Goal: Task Accomplishment & Management: Manage account settings

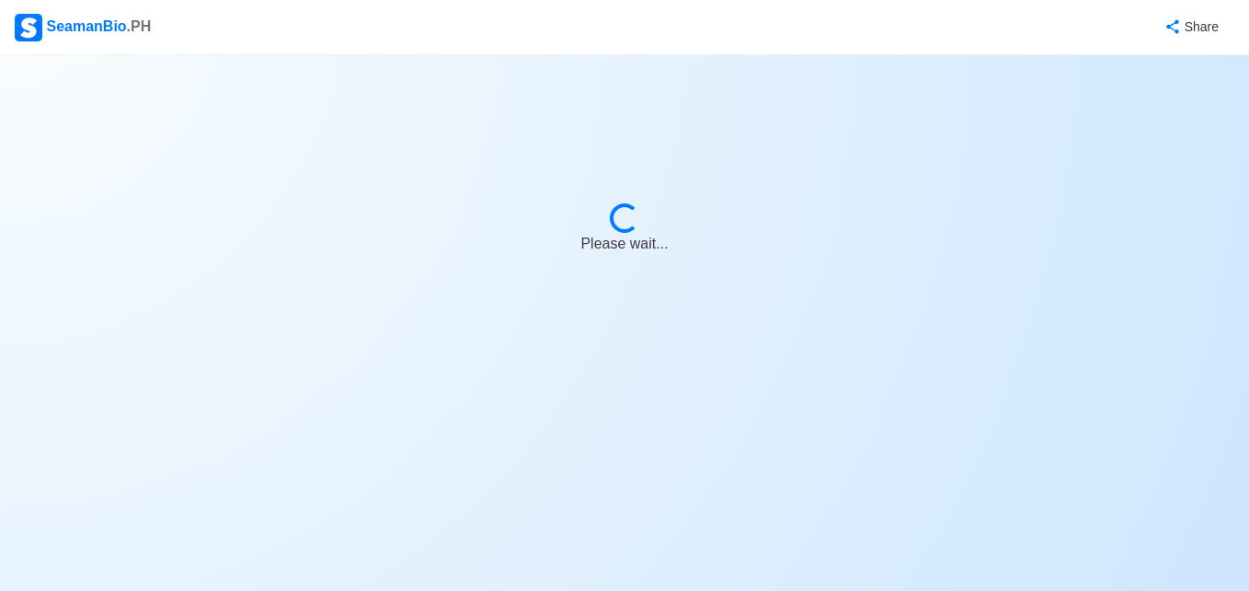
select select "3rd Engineer"
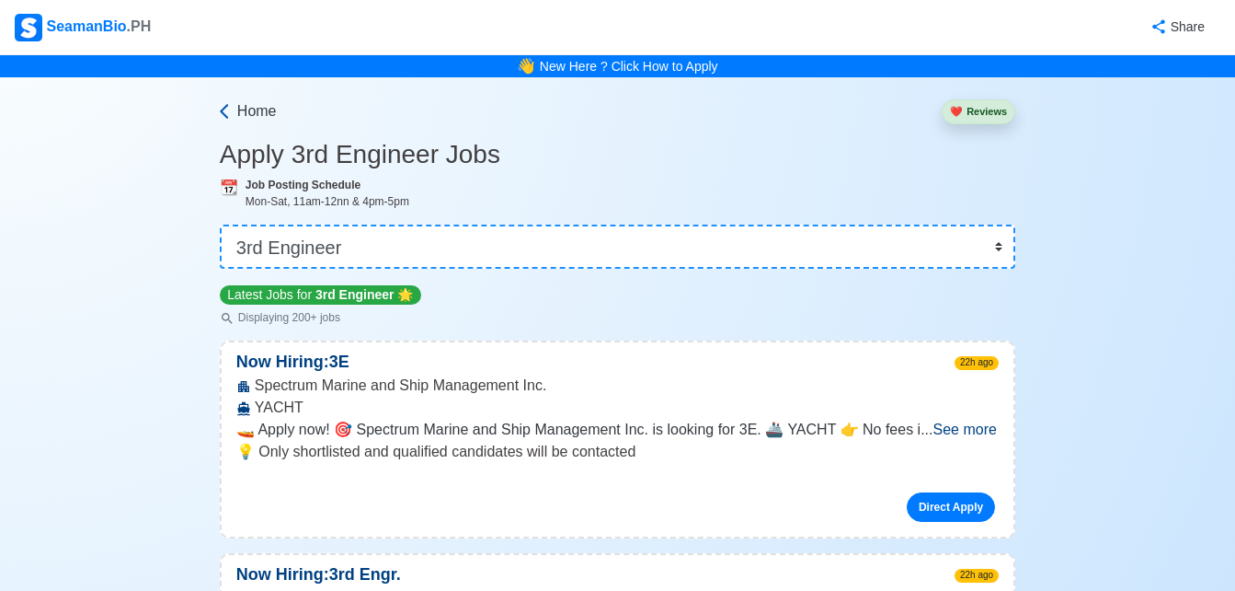
click at [250, 109] on span "Home" at bounding box center [257, 111] width 40 height 22
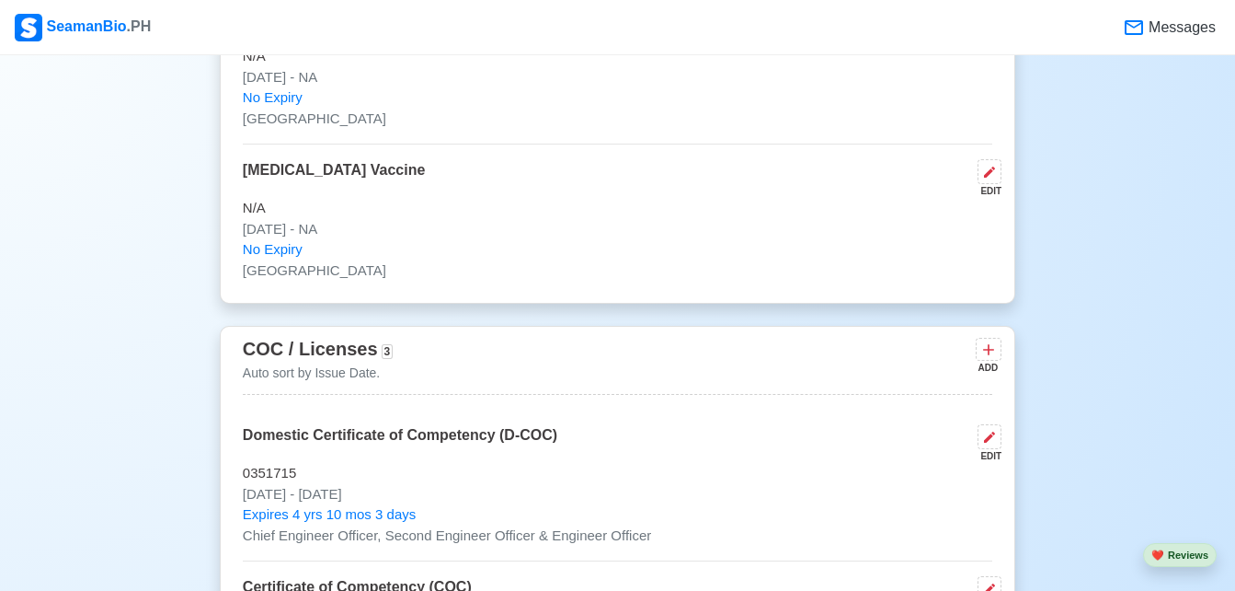
scroll to position [2671, 0]
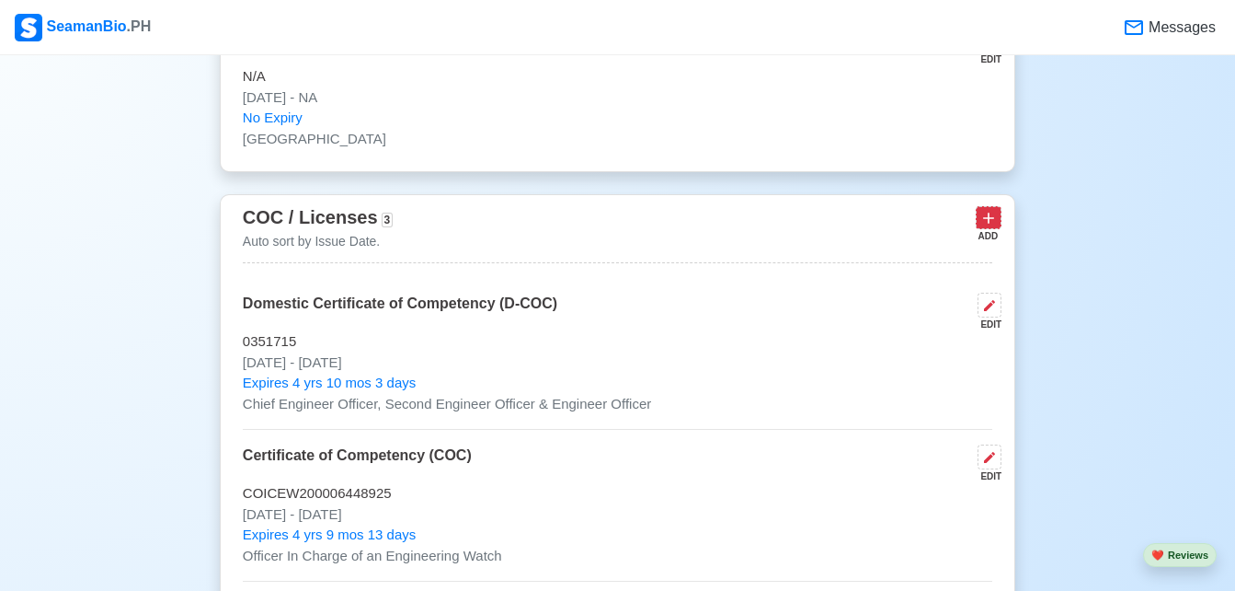
click at [984, 226] on icon at bounding box center [989, 218] width 18 height 18
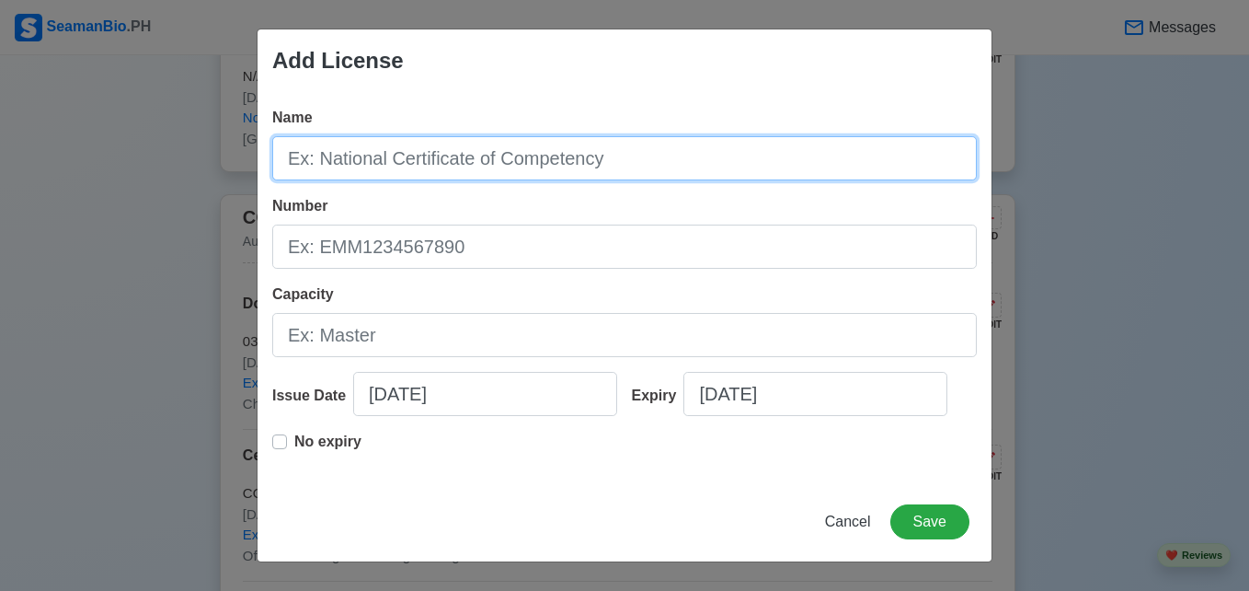
click at [399, 177] on input "Name" at bounding box center [624, 158] width 705 height 44
click at [585, 171] on input "Name" at bounding box center [624, 158] width 705 height 44
type input "Professional License ID"
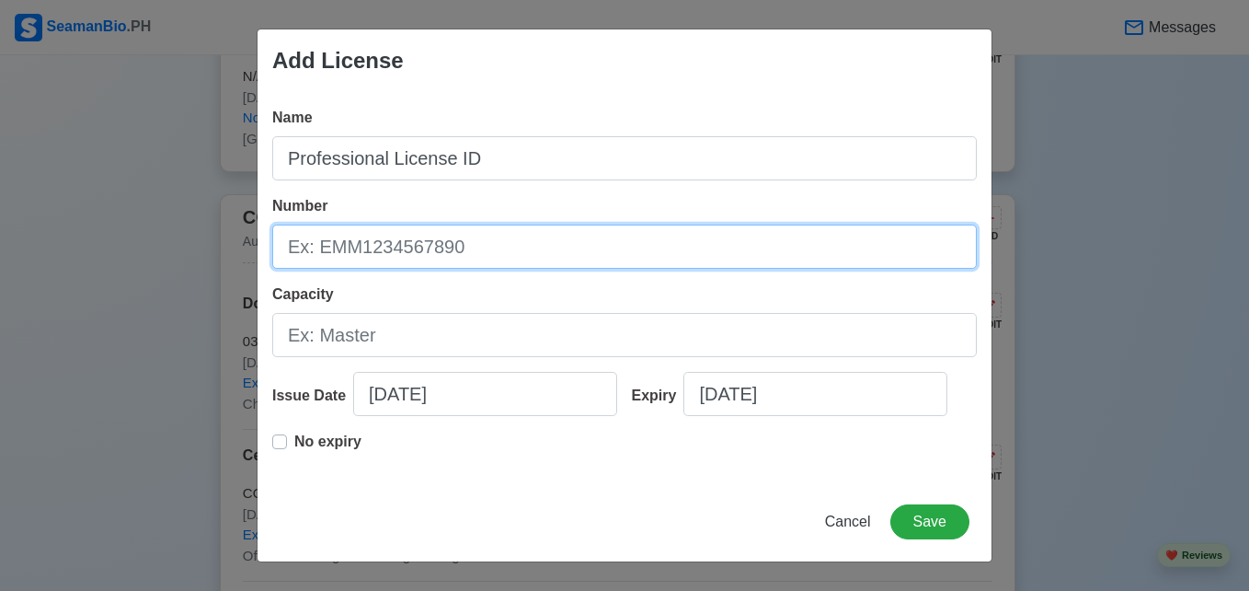
click at [524, 253] on input "Number" at bounding box center [624, 246] width 705 height 44
type input "6701020019"
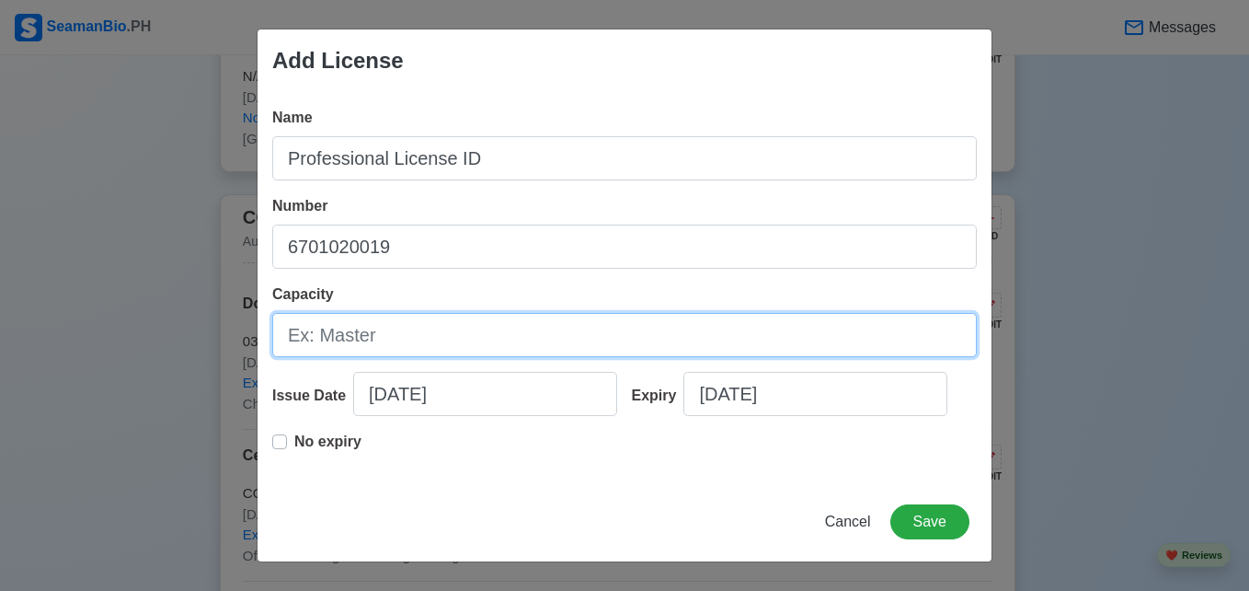
click at [420, 350] on input "Capacity" at bounding box center [624, 335] width 705 height 44
click at [557, 332] on input "Capacity" at bounding box center [624, 335] width 705 height 44
type input "Officer In Charge of an Engineering Watch"
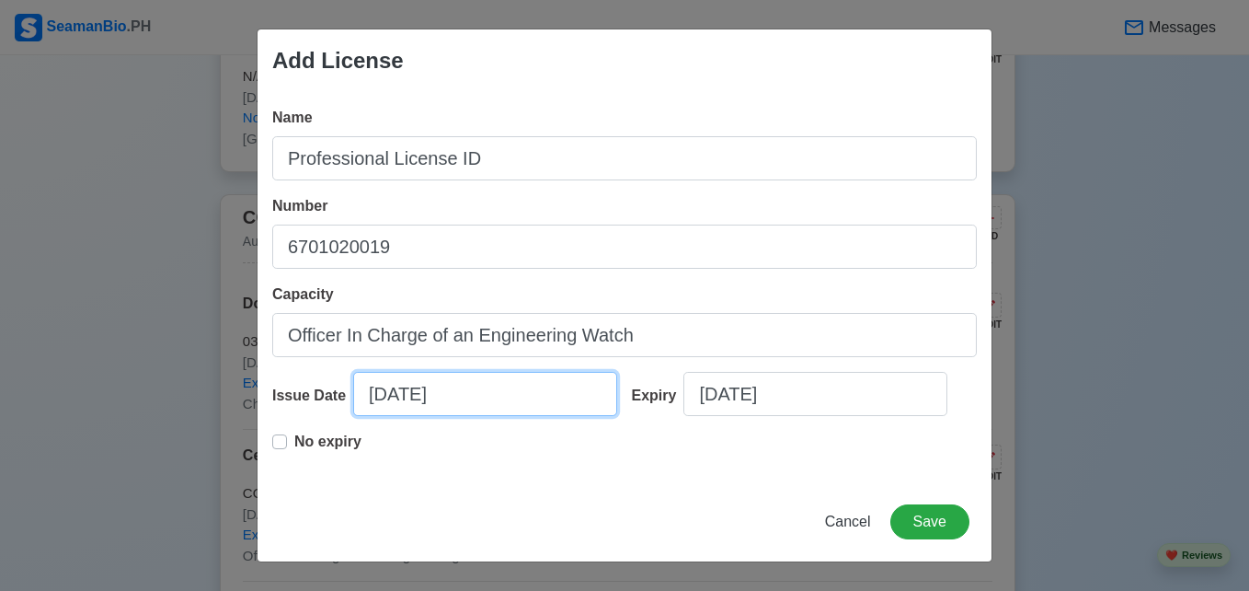
click at [415, 396] on input "[DATE]" at bounding box center [485, 394] width 264 height 44
select select "****"
select select "*********"
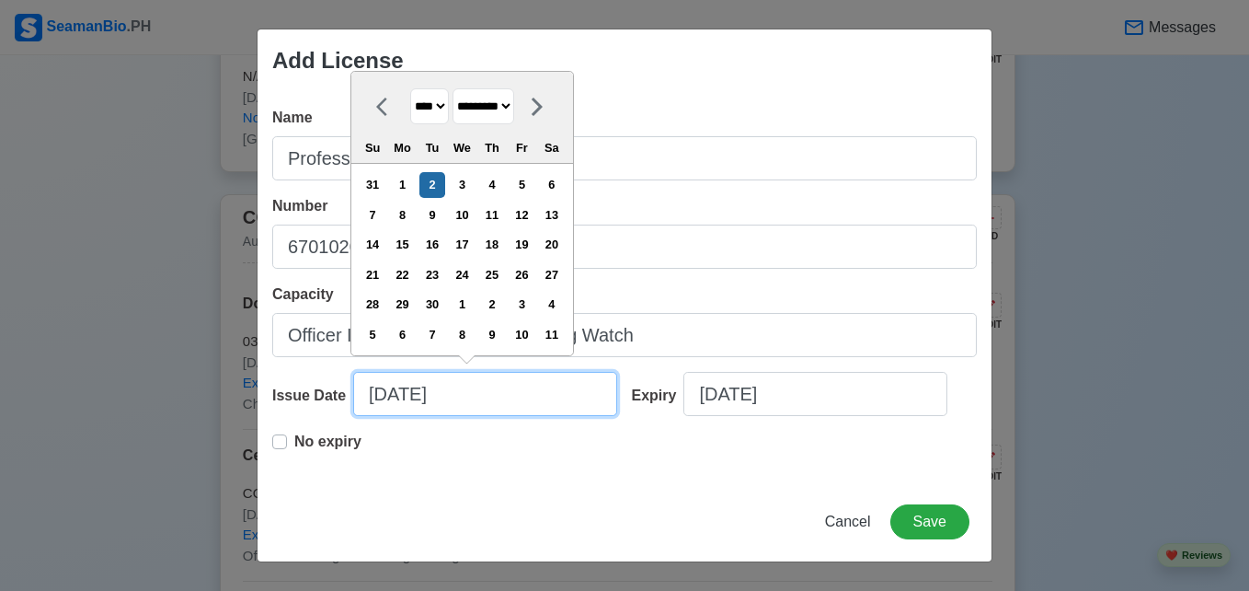
type input "[DATE]"
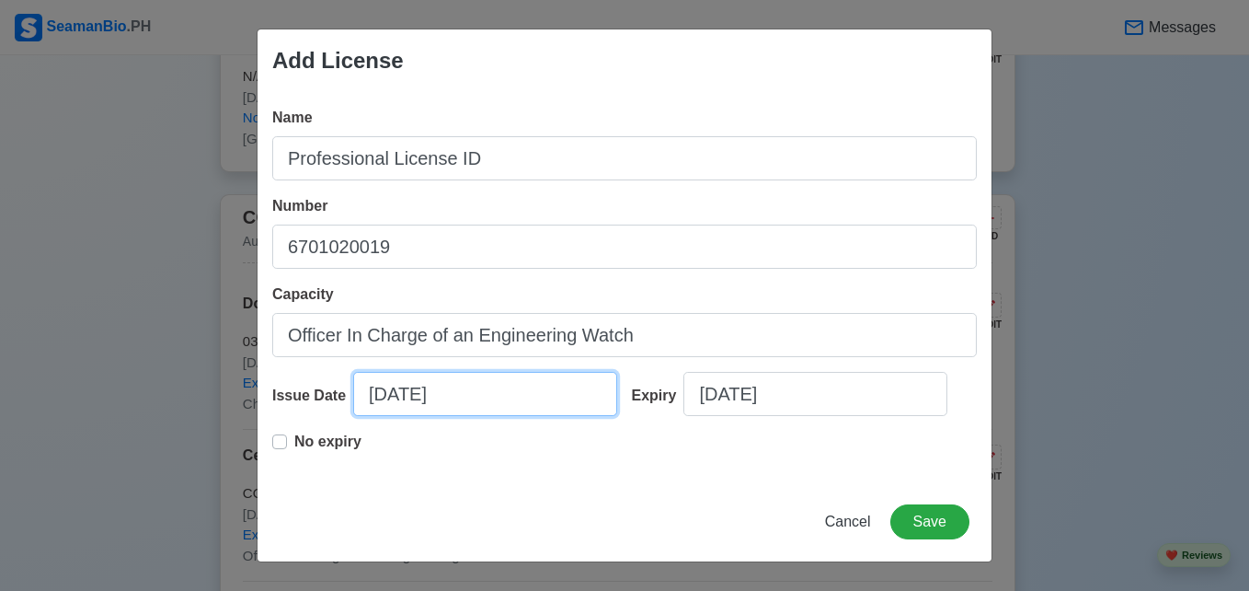
select select "****"
select select "*********"
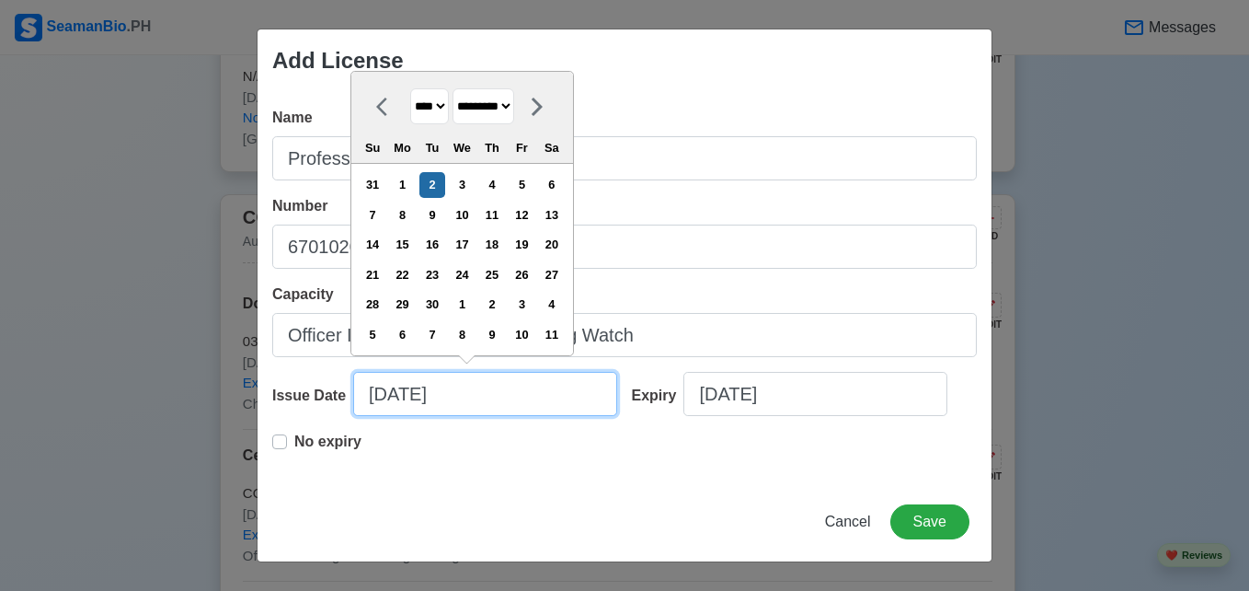
click at [484, 388] on input "[DATE]" at bounding box center [485, 394] width 264 height 44
type input "[DATE]"
select select "****"
type input "[DATE]-"
select select "****"
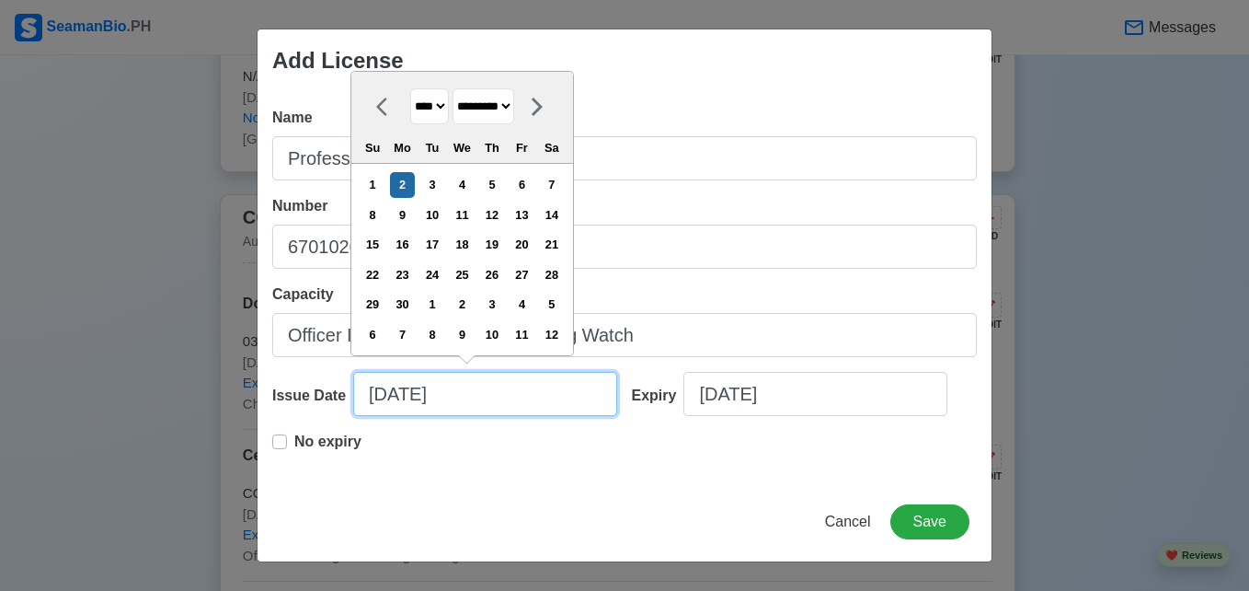
type input "[DATE]"
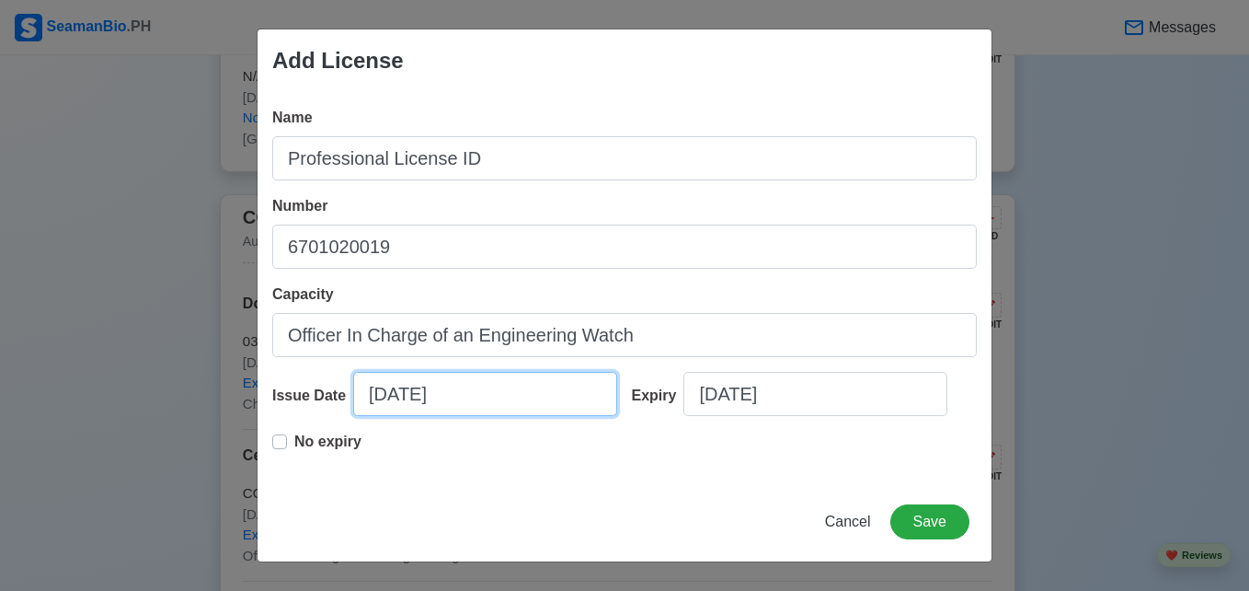
select select "*********"
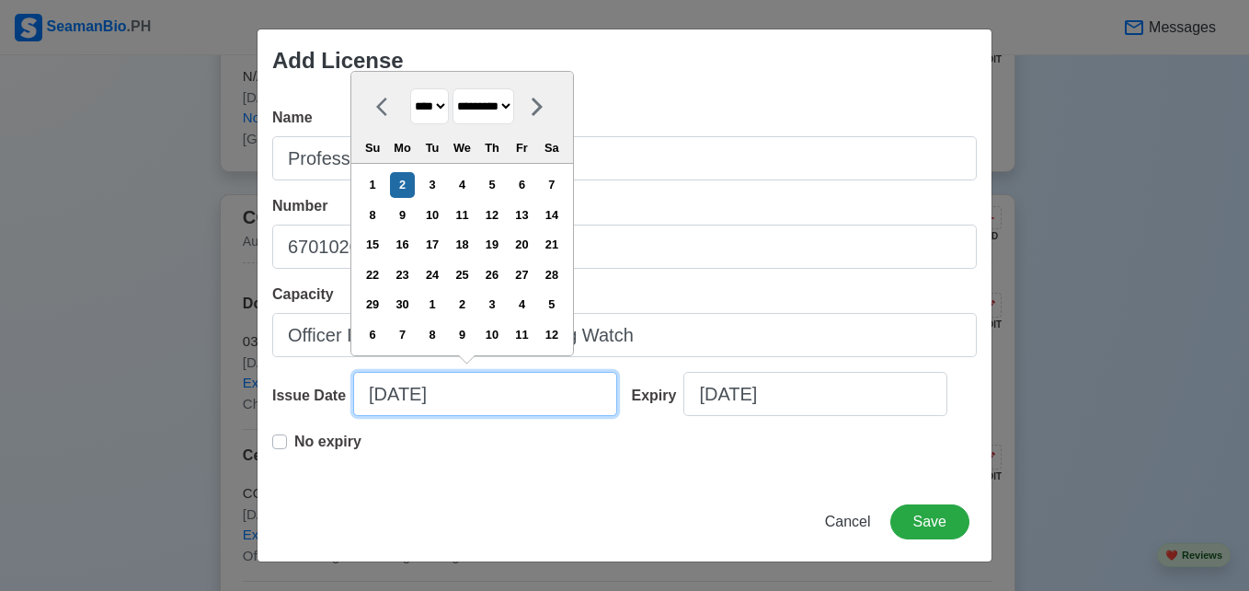
click at [484, 388] on input "[DATE]" at bounding box center [485, 394] width 264 height 44
type input "[DATE]"
select select "****"
type input "[DATE]"
select select "****"
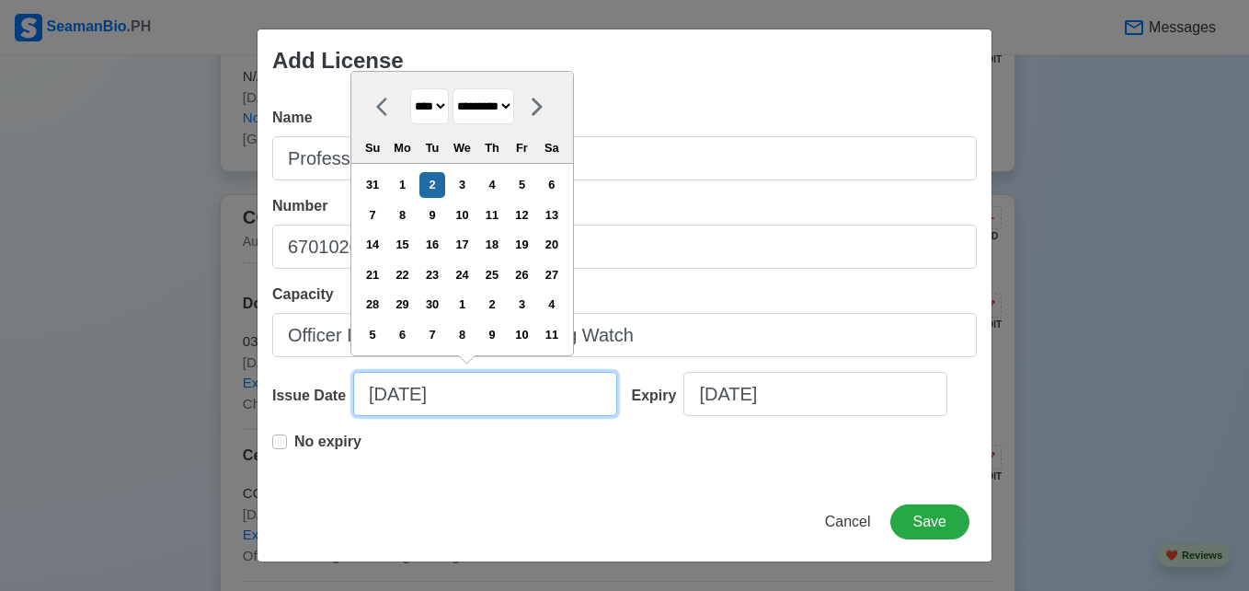
type input "[DATE]"
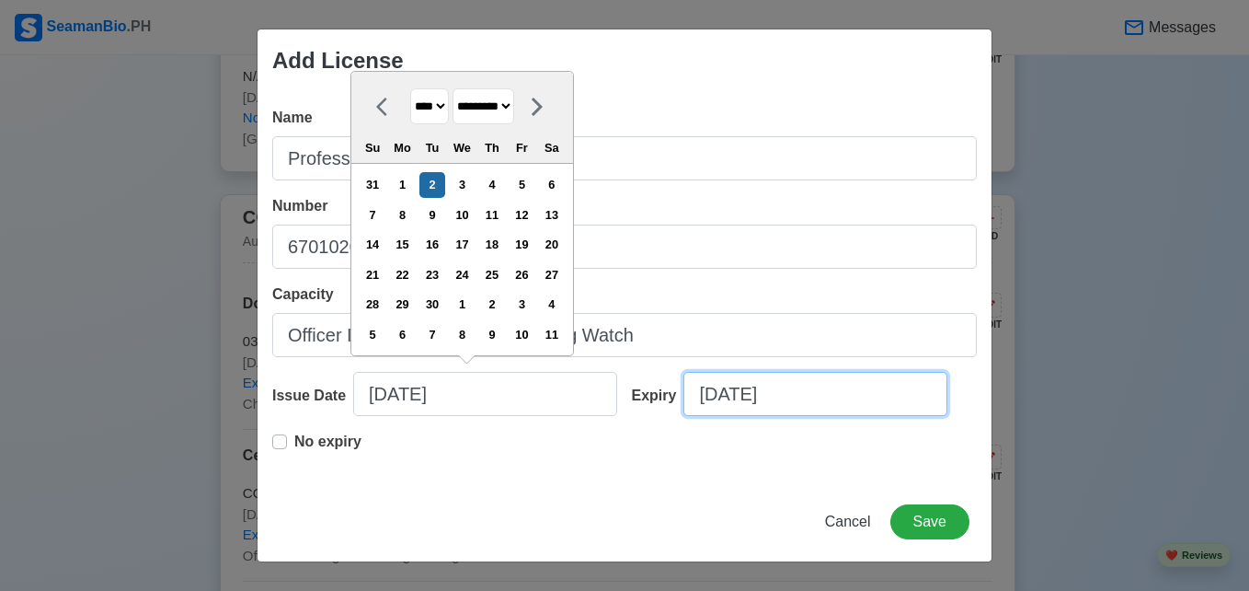
select select "****"
select select "*********"
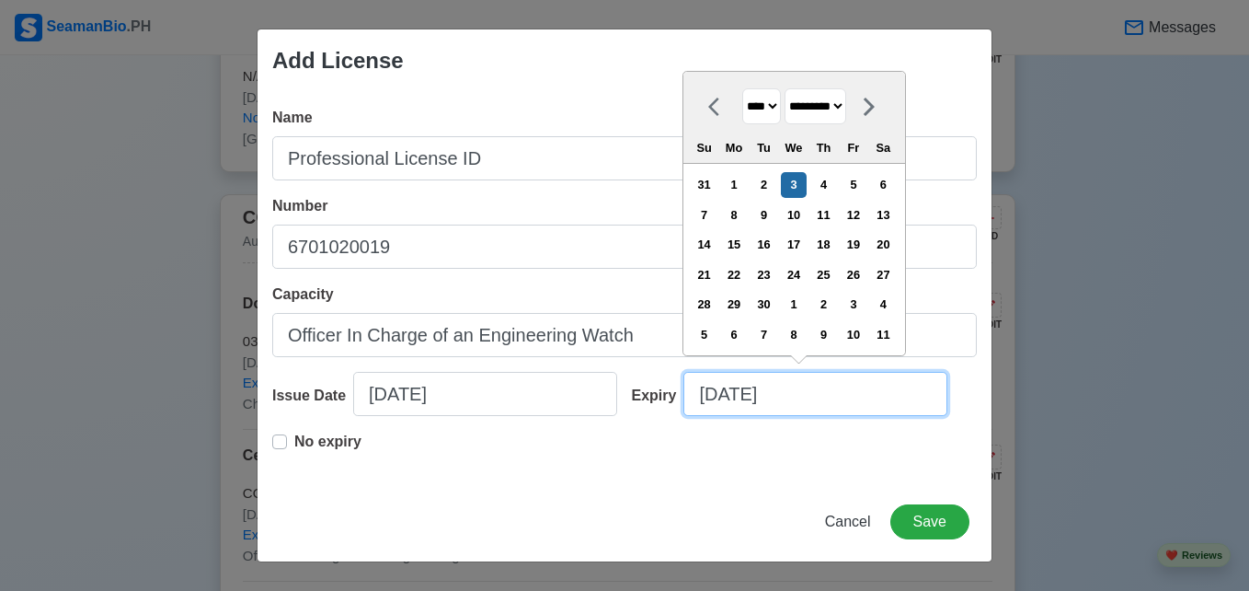
click at [744, 393] on input "[DATE]" at bounding box center [815, 394] width 264 height 44
click at [799, 399] on input "[DATE]" at bounding box center [815, 394] width 264 height 44
type input "[DATE]"
select select "****"
type input "[DATE]"
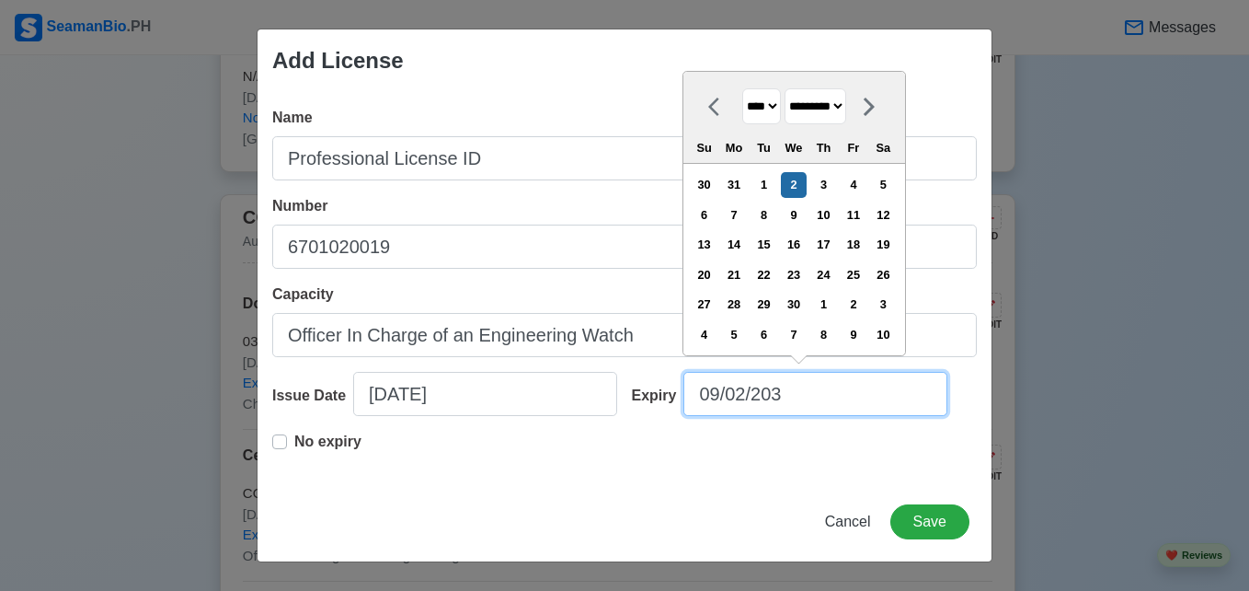
select select "****"
type input "[DATE]"
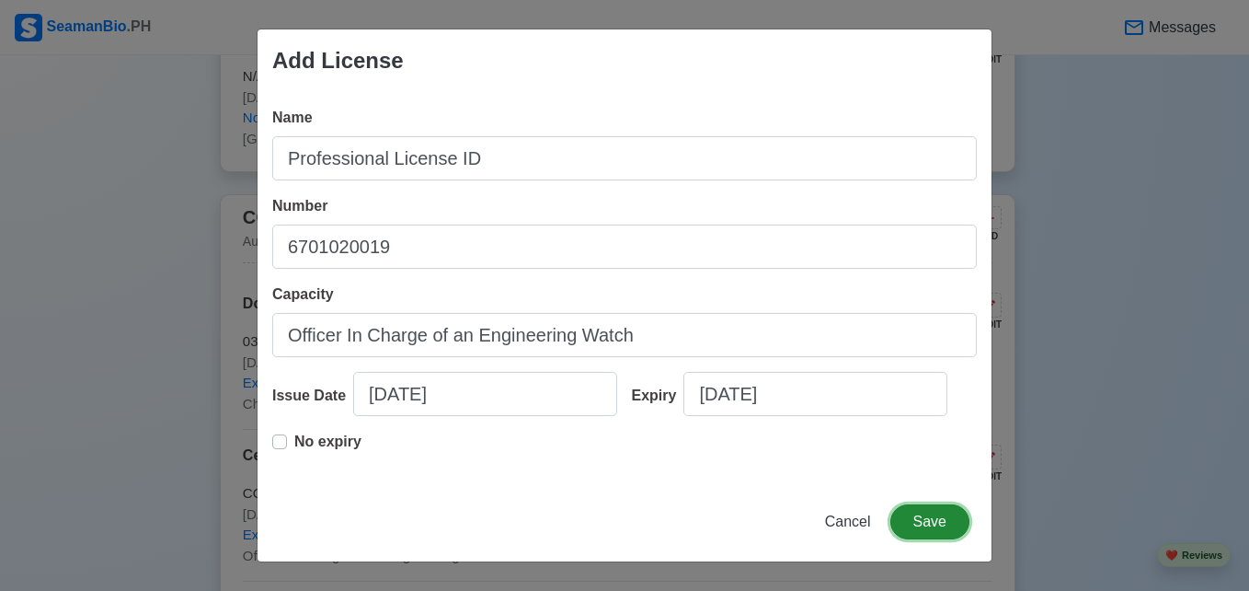
click at [942, 518] on button "Save" at bounding box center [929, 521] width 79 height 35
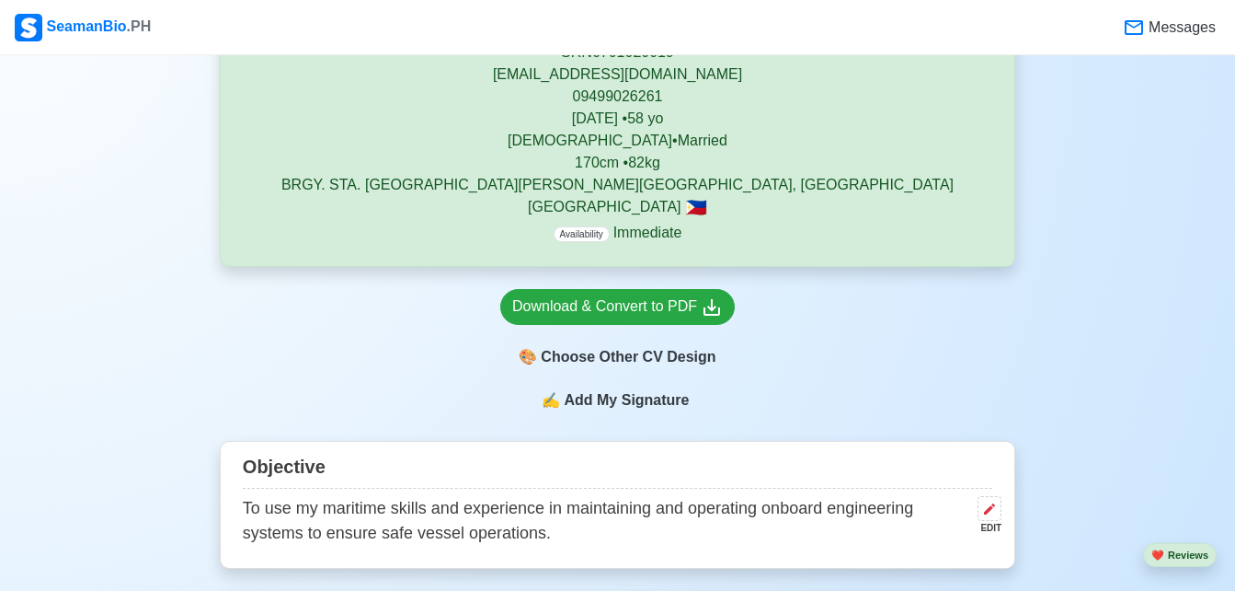
scroll to position [419, 0]
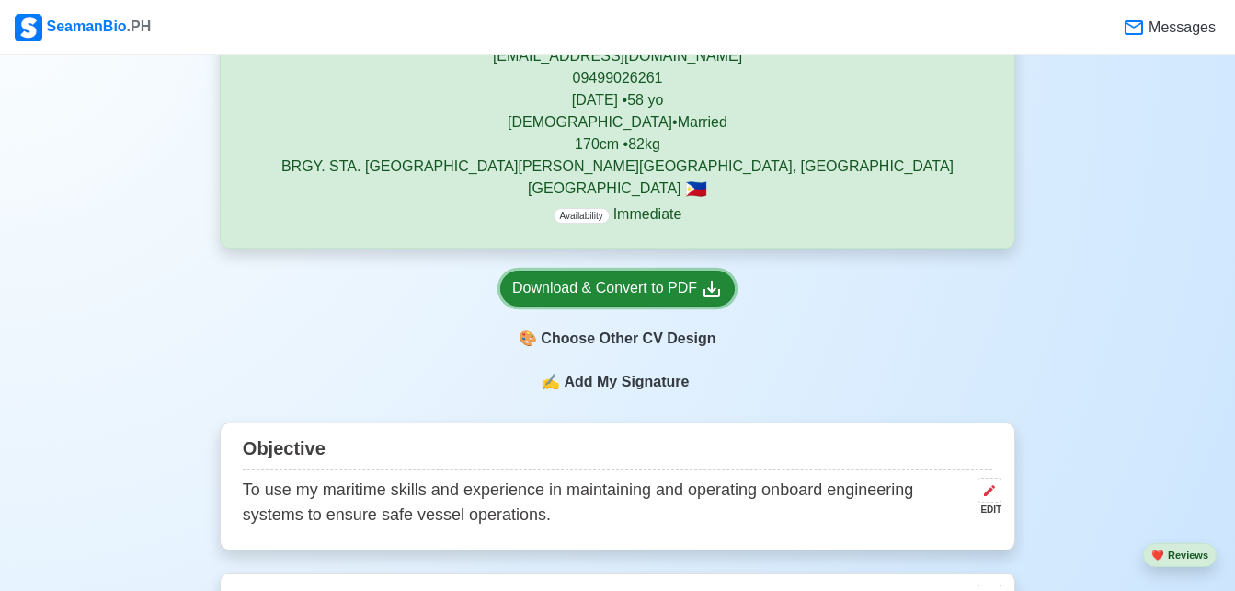
click at [666, 278] on div "Download & Convert to PDF" at bounding box center [617, 288] width 211 height 23
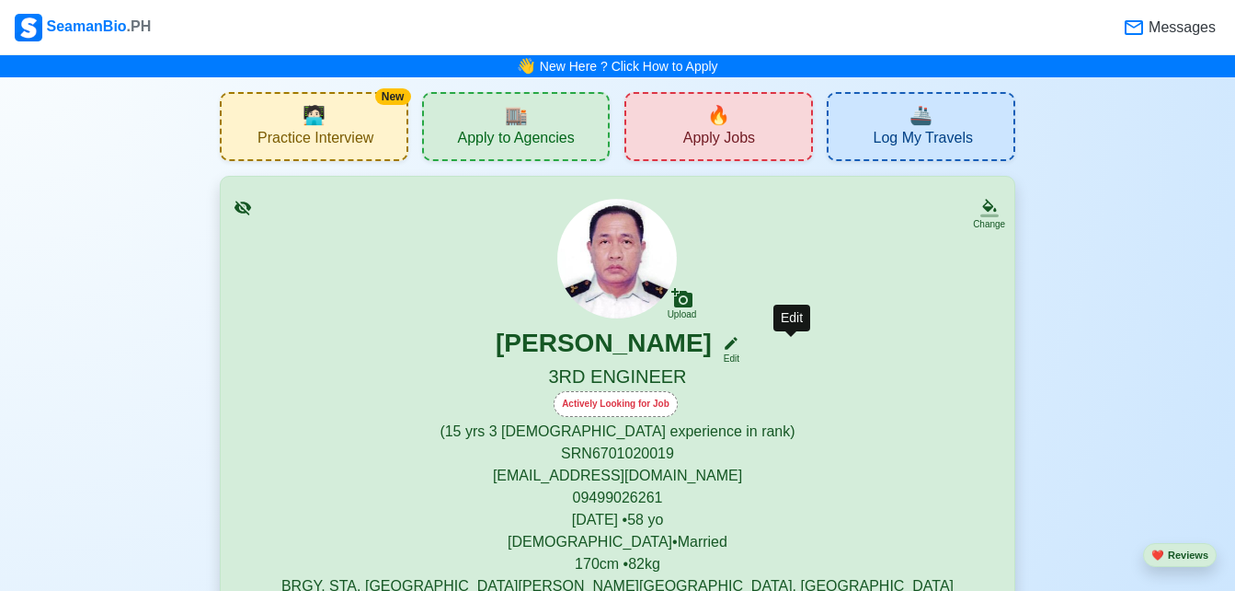
click at [740, 350] on icon at bounding box center [731, 343] width 17 height 17
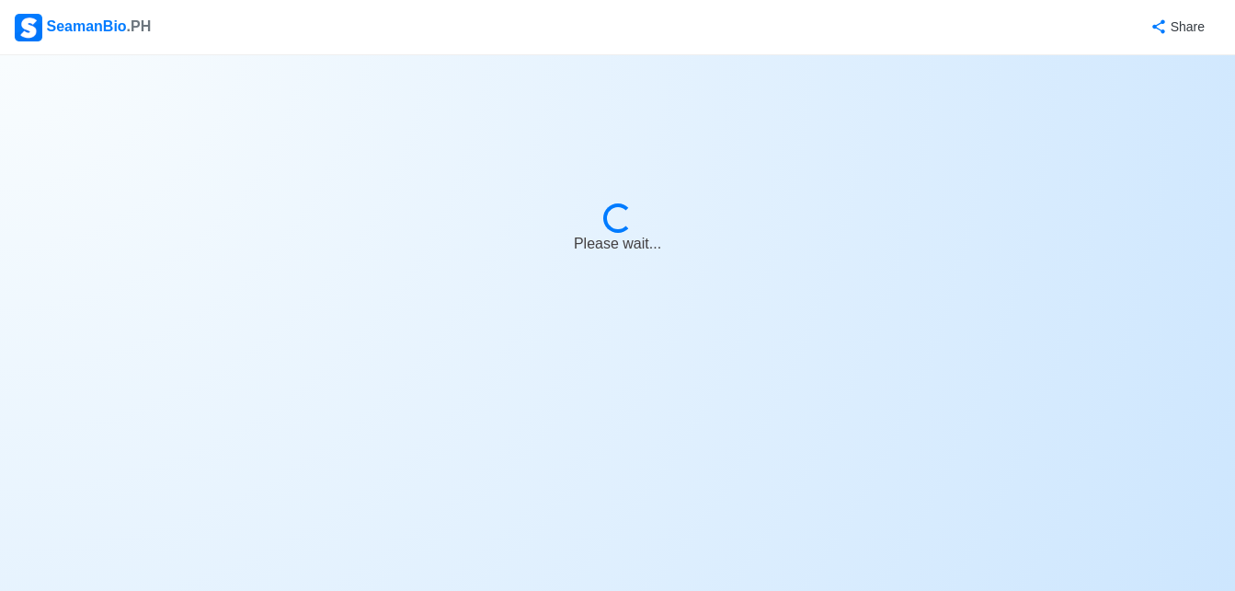
select select "Actively Looking for Job"
select select "Visible for Hiring"
select select "Married"
select select "[DEMOGRAPHIC_DATA]"
select select "PH"
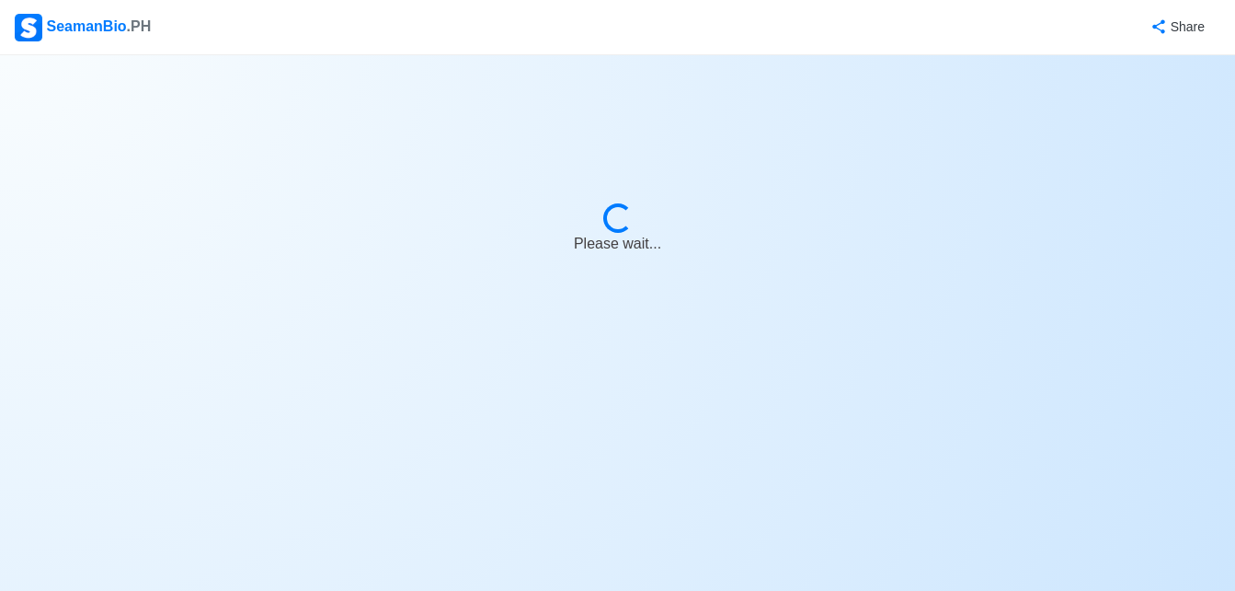
select select "15"
select select "3"
select select "4102416000000"
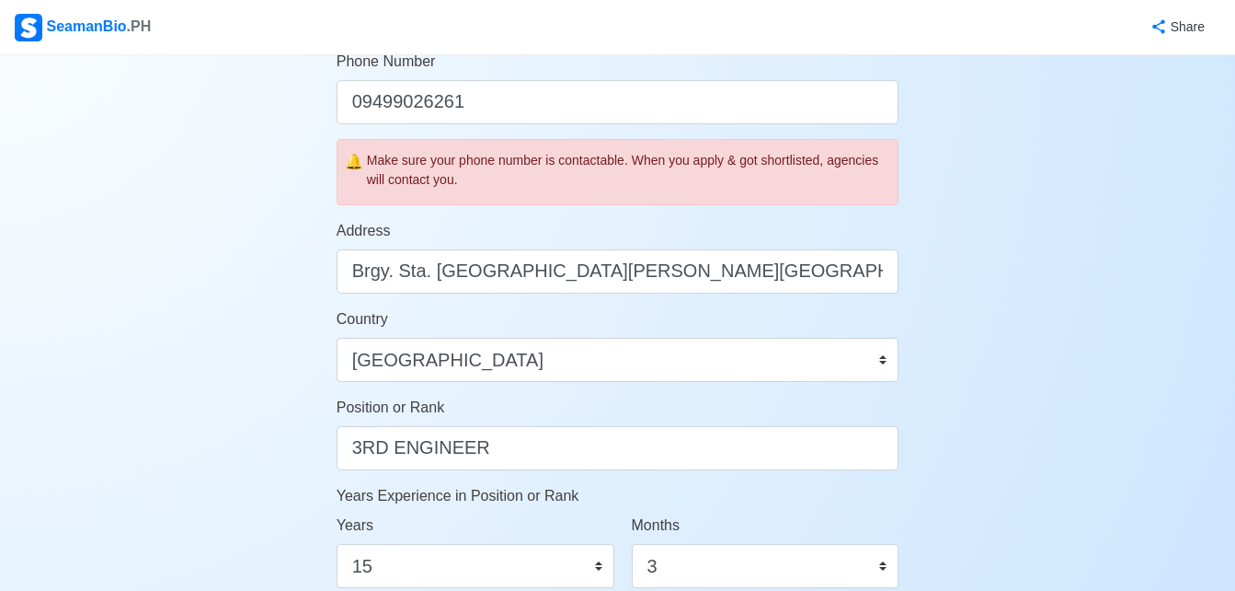
scroll to position [787, 0]
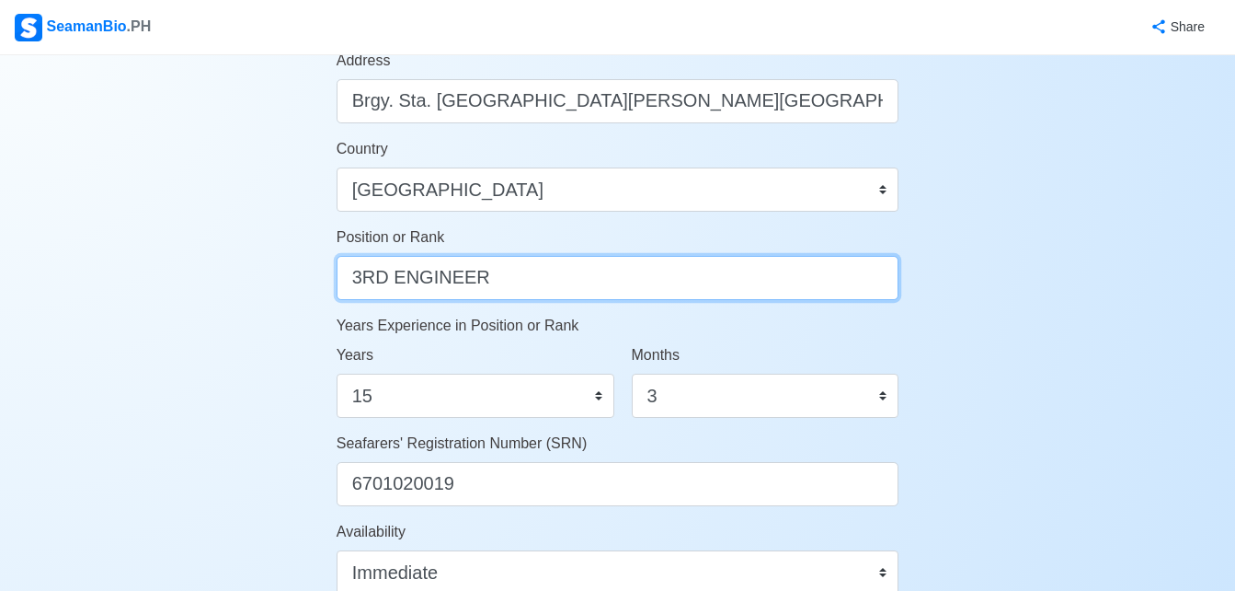
click at [764, 293] on input "3RD ENGINEER" at bounding box center [618, 278] width 563 height 44
type input "CHIEF ENGINEER"
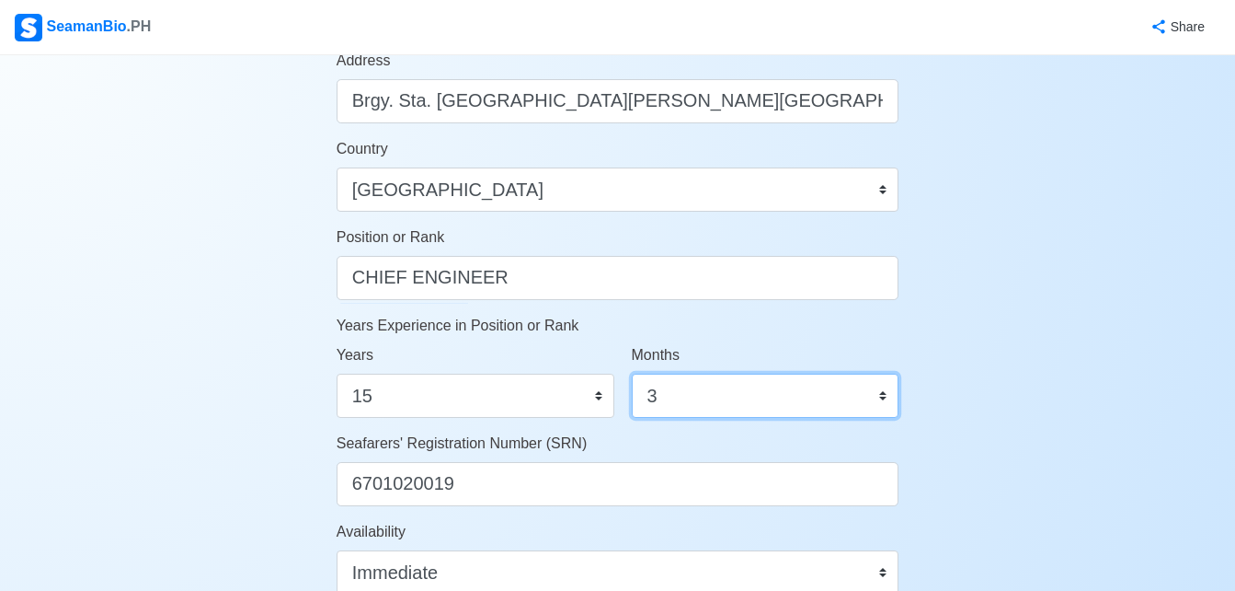
click at [684, 399] on select "0 1 2 3 4 5 6 7 8 9 10 11" at bounding box center [766, 395] width 268 height 44
select select "6"
click at [632, 373] on select "0 1 2 3 4 5 6 7 8 9 10 11" at bounding box center [766, 395] width 268 height 44
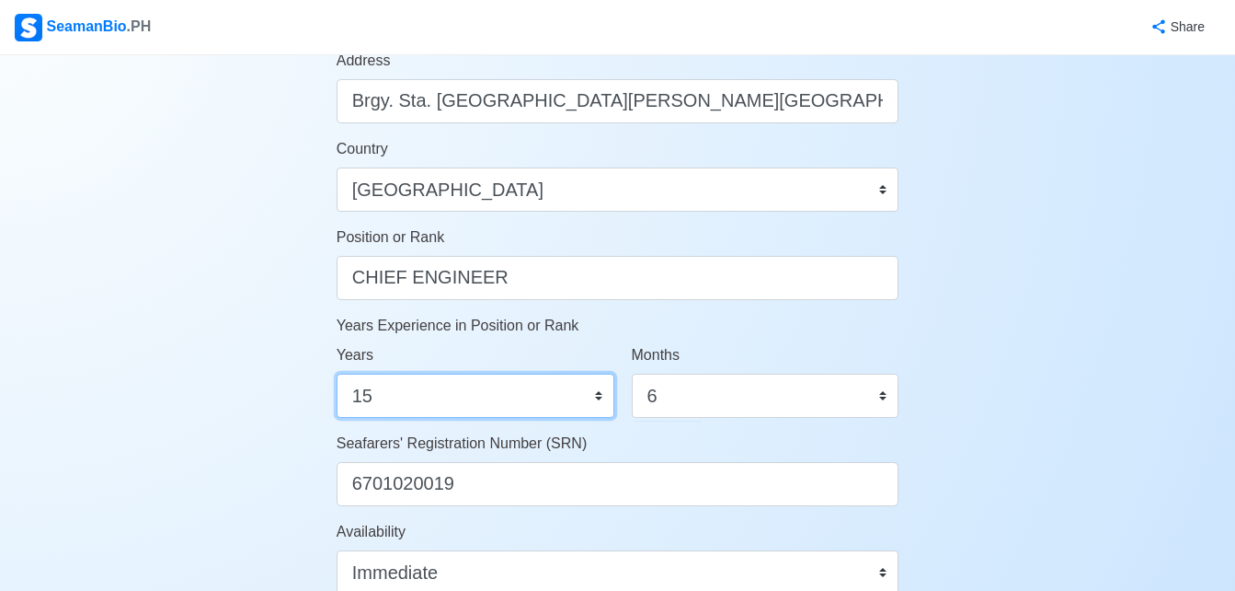
click at [575, 411] on select "0 1 2 3 4 5 6 7 8 9 10 11 12 13 14 15 16 17 18 19 20 21 22 23 24 25 26 27 28 29…" at bounding box center [476, 395] width 278 height 44
select select "0"
click at [337, 373] on select "0 1 2 3 4 5 6 7 8 9 10 11 12 13 14 15 16 17 18 19 20 21 22 23 24 25 26 27 28 29…" at bounding box center [476, 395] width 278 height 44
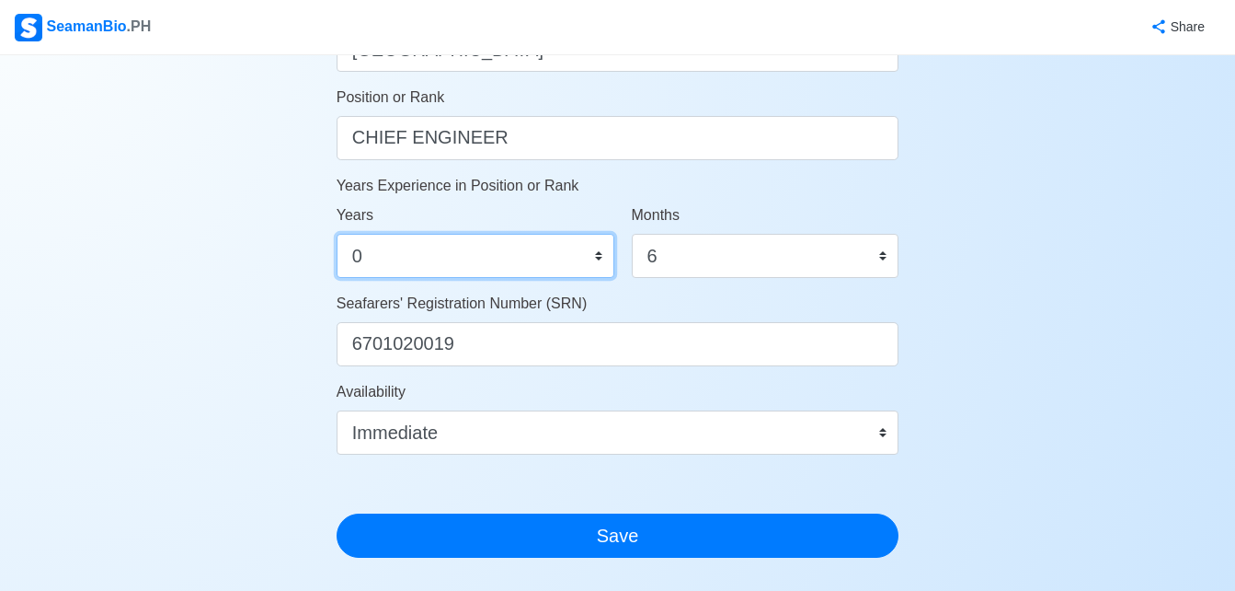
scroll to position [1187, 0]
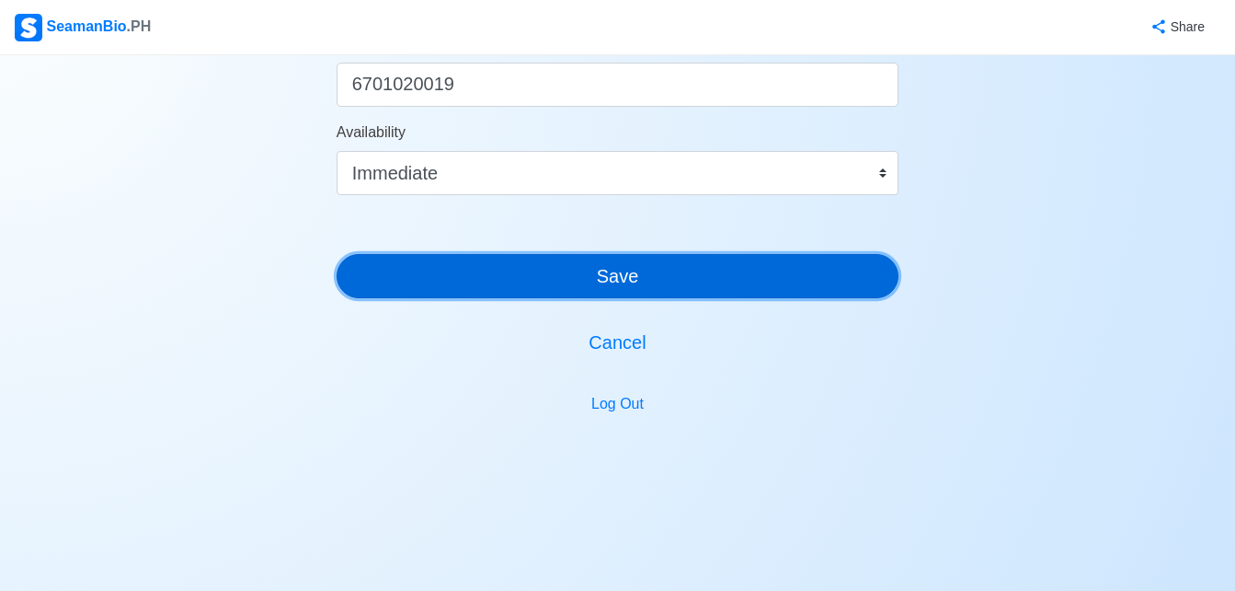
click at [718, 258] on button "Save" at bounding box center [618, 276] width 563 height 44
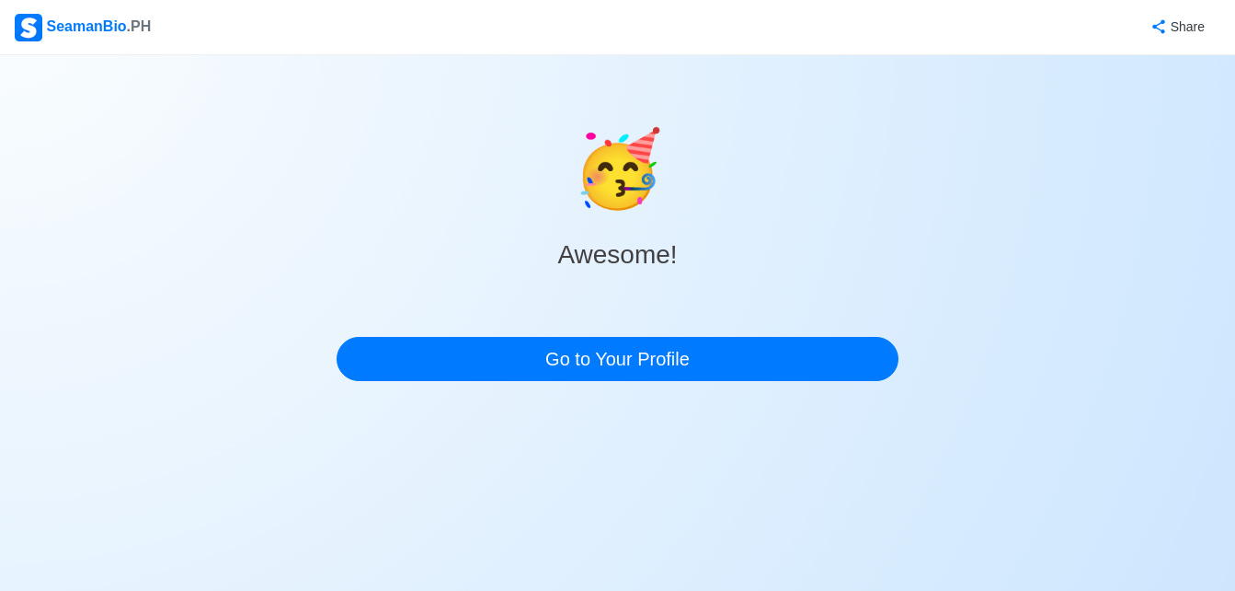
scroll to position [0, 0]
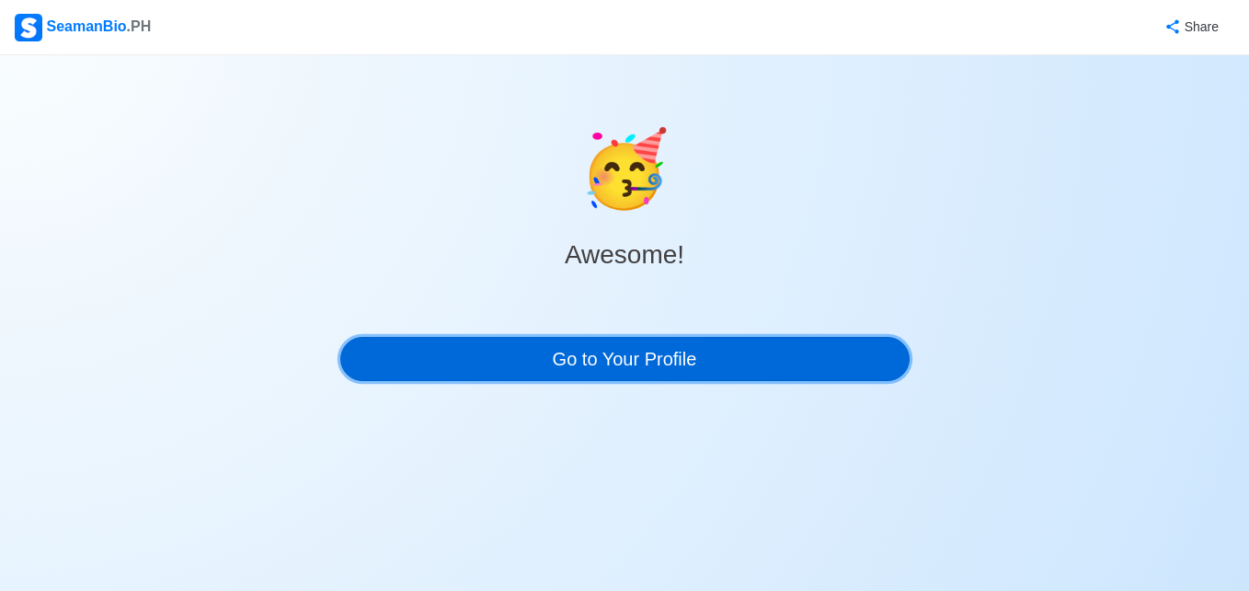
click at [647, 362] on link "Go to Your Profile" at bounding box center [624, 359] width 569 height 44
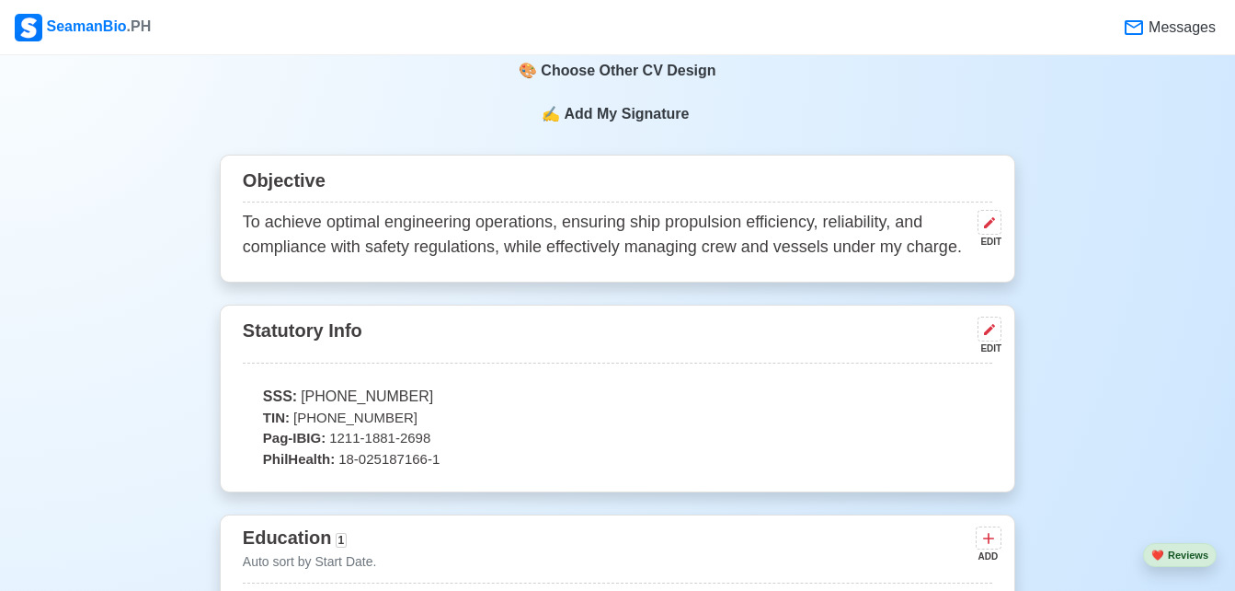
scroll to position [725, 0]
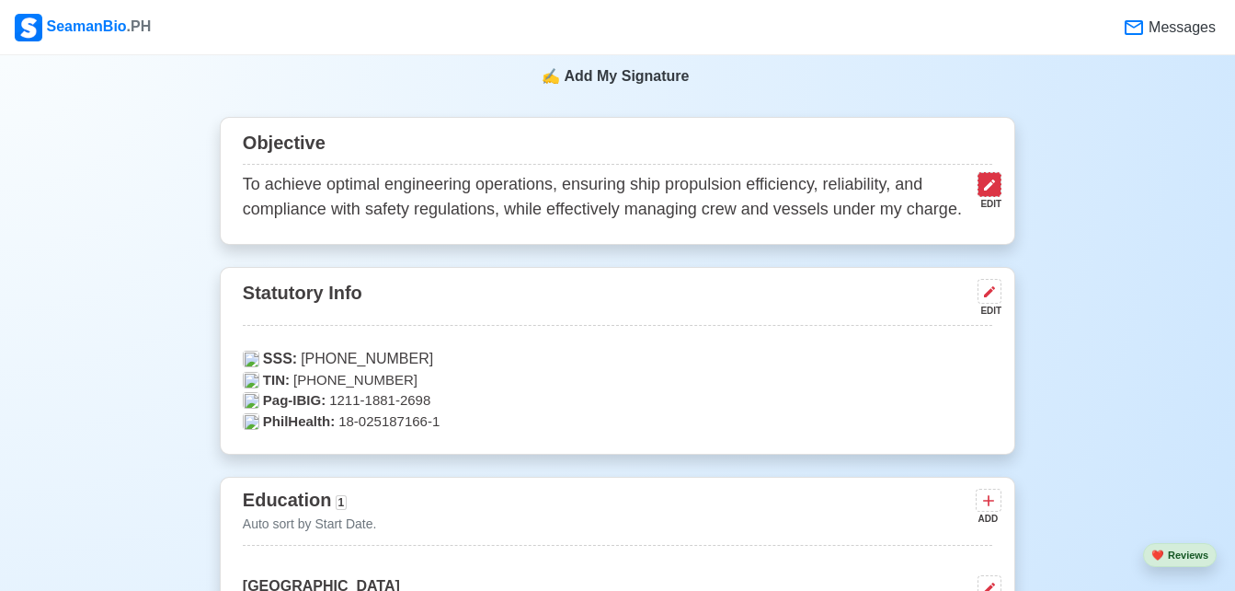
click at [990, 197] on button at bounding box center [990, 184] width 24 height 25
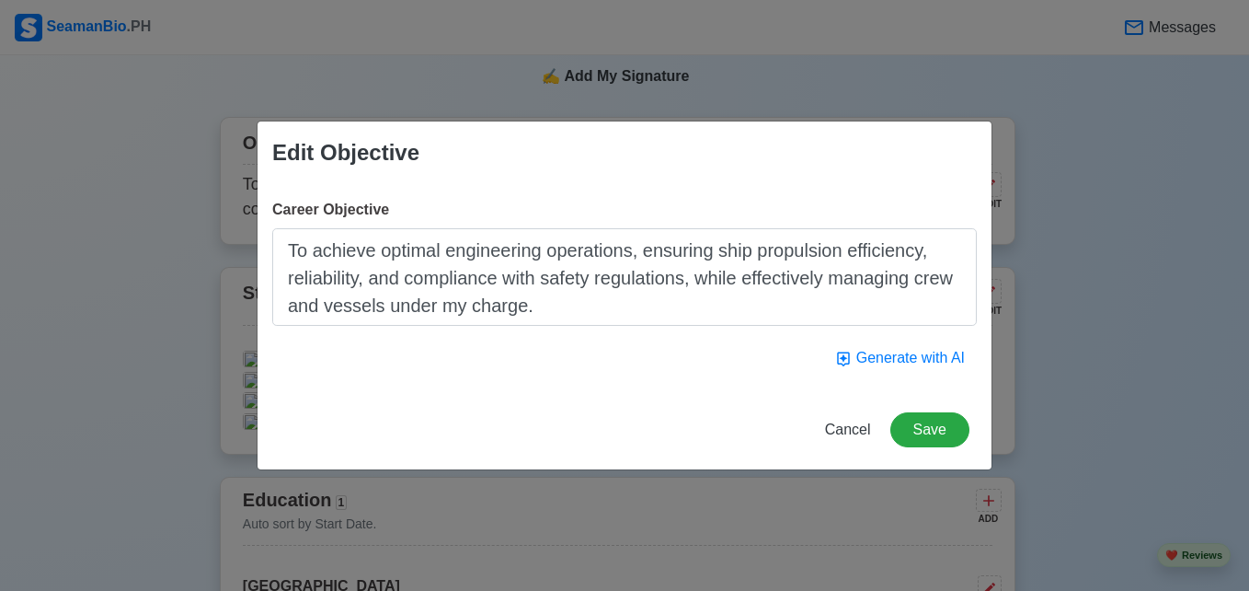
click at [408, 248] on textarea "To achieve optimal engineering operations, ensuring ship propulsion efficiency,…" at bounding box center [624, 277] width 705 height 98
drag, startPoint x: 779, startPoint y: 254, endPoint x: 771, endPoint y: 262, distance: 11.7
click at [771, 262] on textarea "To achieve engineering operations, ensuring ship propulsion efficiency, reliabi…" at bounding box center [624, 277] width 705 height 98
drag, startPoint x: 693, startPoint y: 253, endPoint x: 326, endPoint y: 288, distance: 368.7
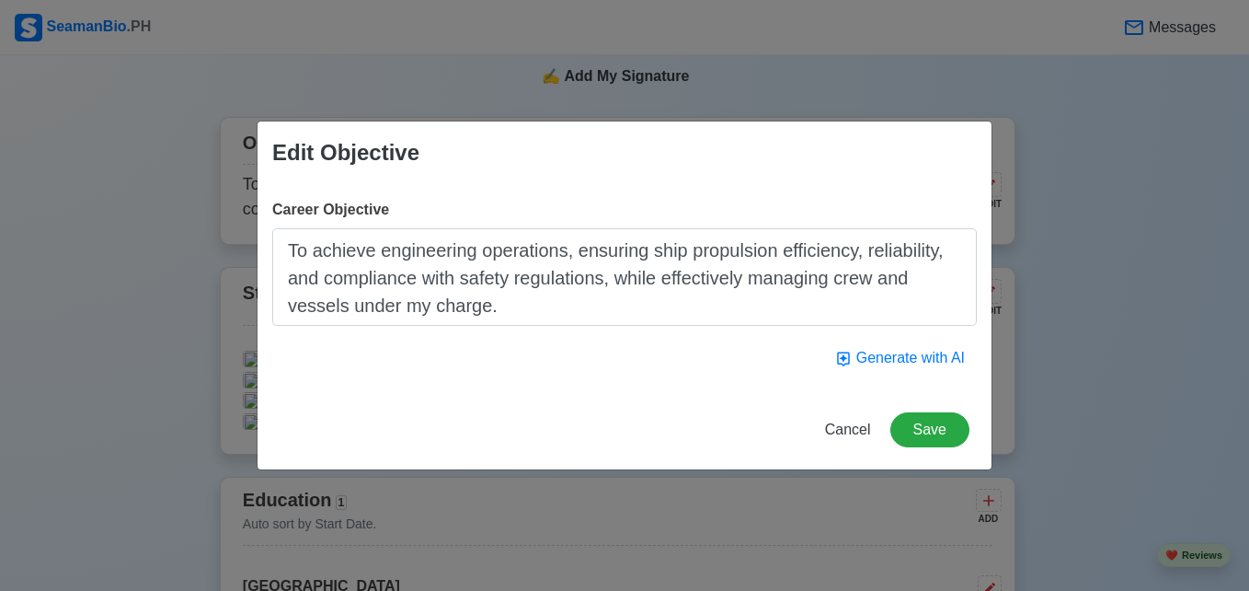
click at [326, 288] on textarea "To achieve engineering operations, ensuring ship propulsion efficiency, reliabi…" at bounding box center [624, 277] width 705 height 98
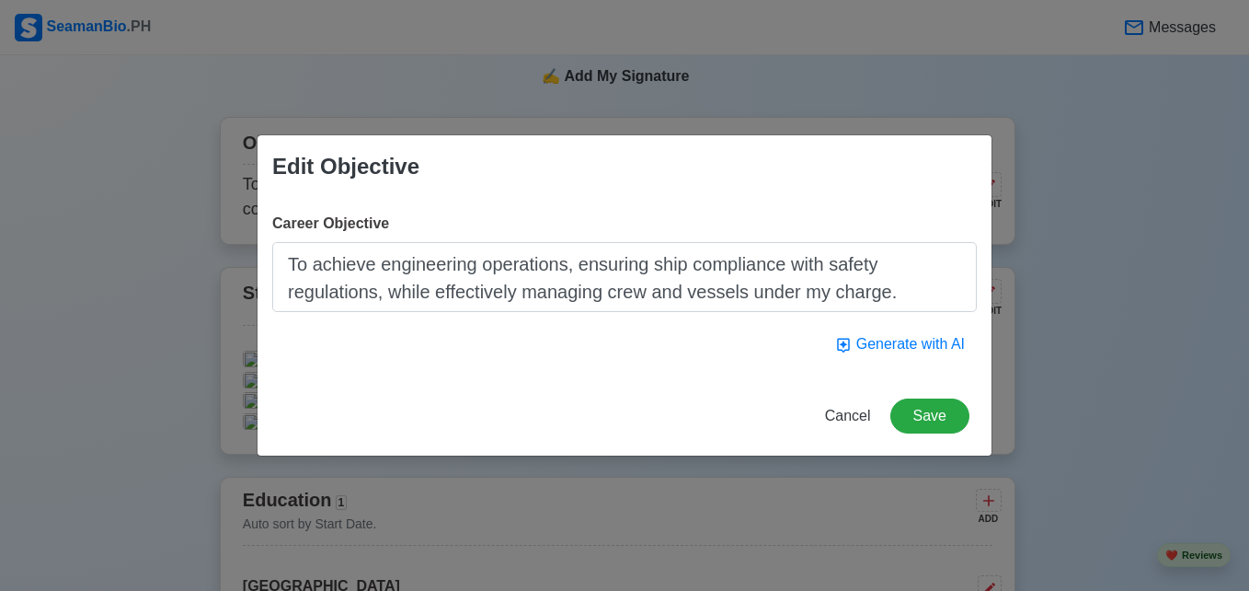
click at [488, 292] on textarea "To achieve engineering operations, ensuring ship compliance with safety regulat…" at bounding box center [624, 277] width 705 height 70
type textarea "To achieve engineering operations, ensuring ship compliance with safety regulat…"
click at [923, 424] on button "Save" at bounding box center [929, 415] width 79 height 35
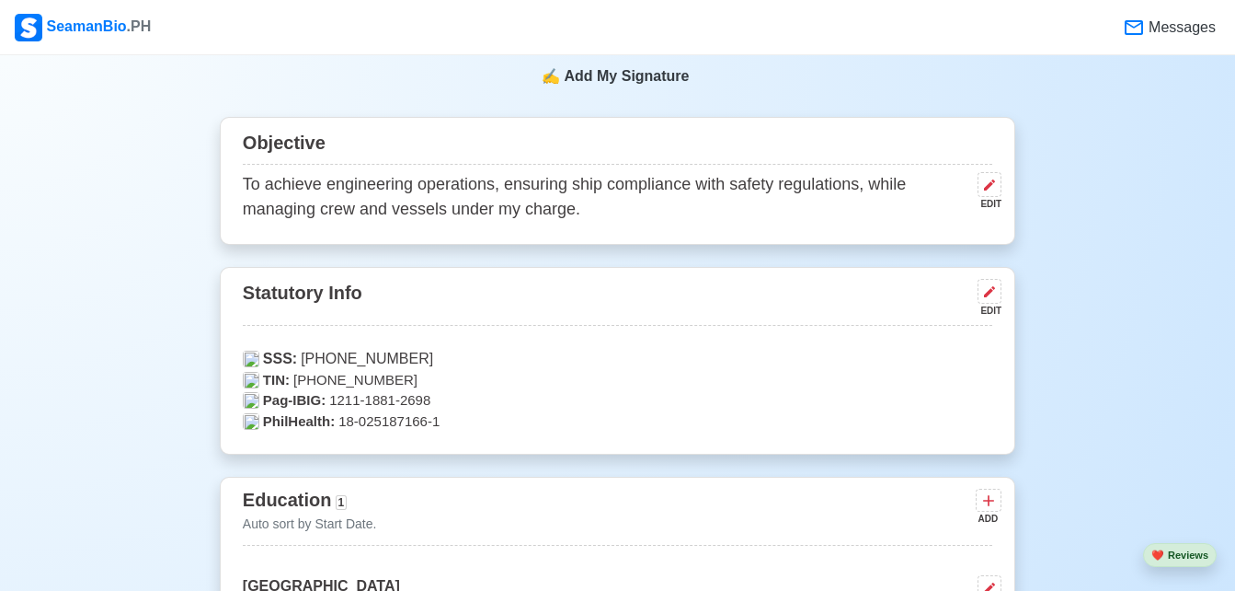
scroll to position [0, 0]
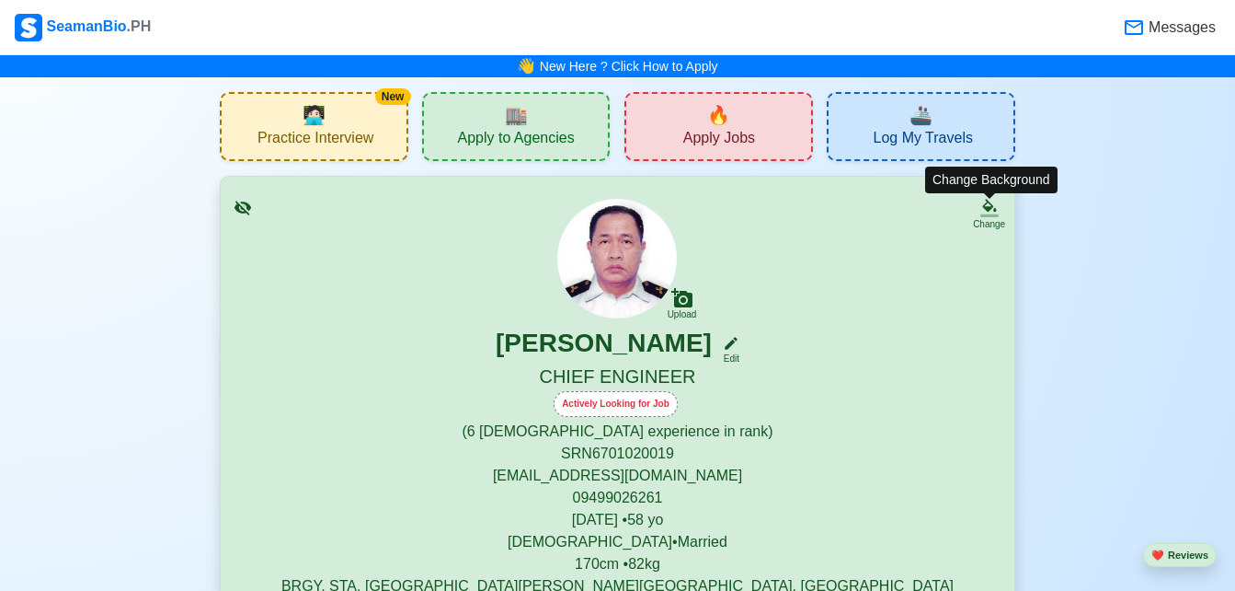
click at [979, 225] on div "Change" at bounding box center [989, 224] width 32 height 14
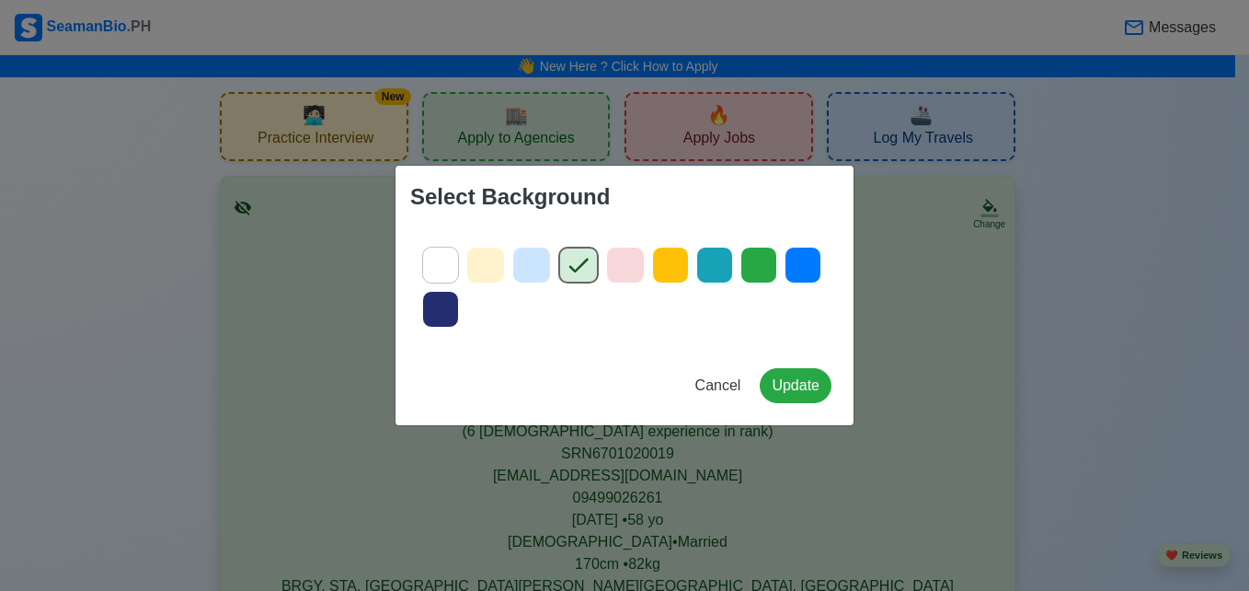
click at [532, 271] on icon at bounding box center [532, 265] width 28 height 28
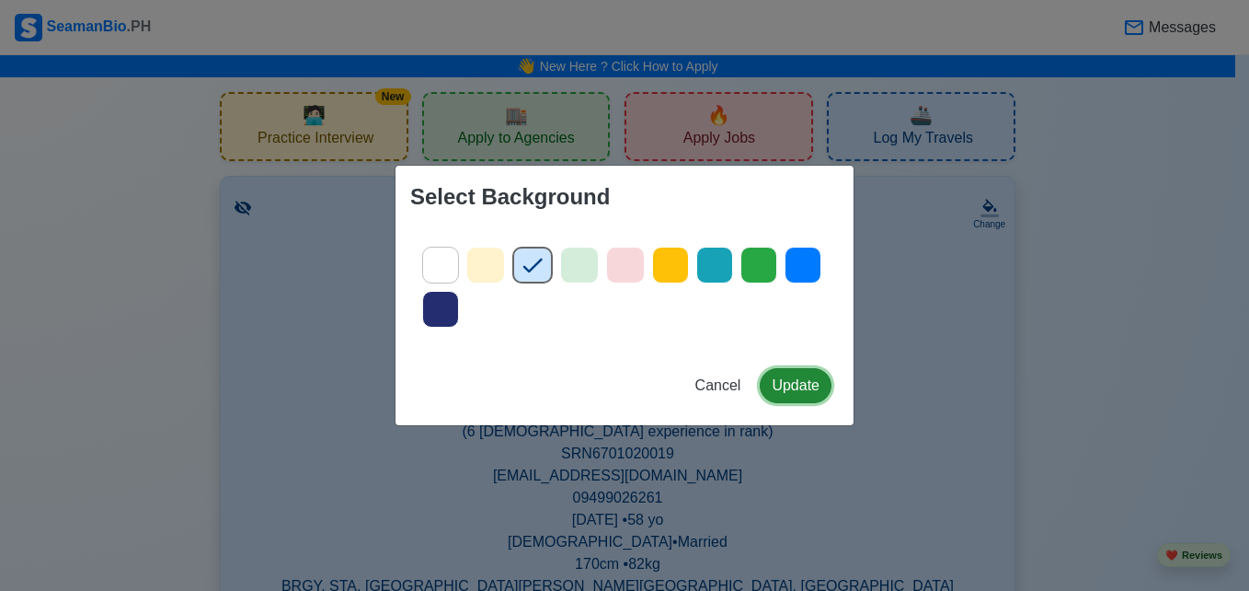
click at [807, 391] on button "Update" at bounding box center [796, 385] width 72 height 35
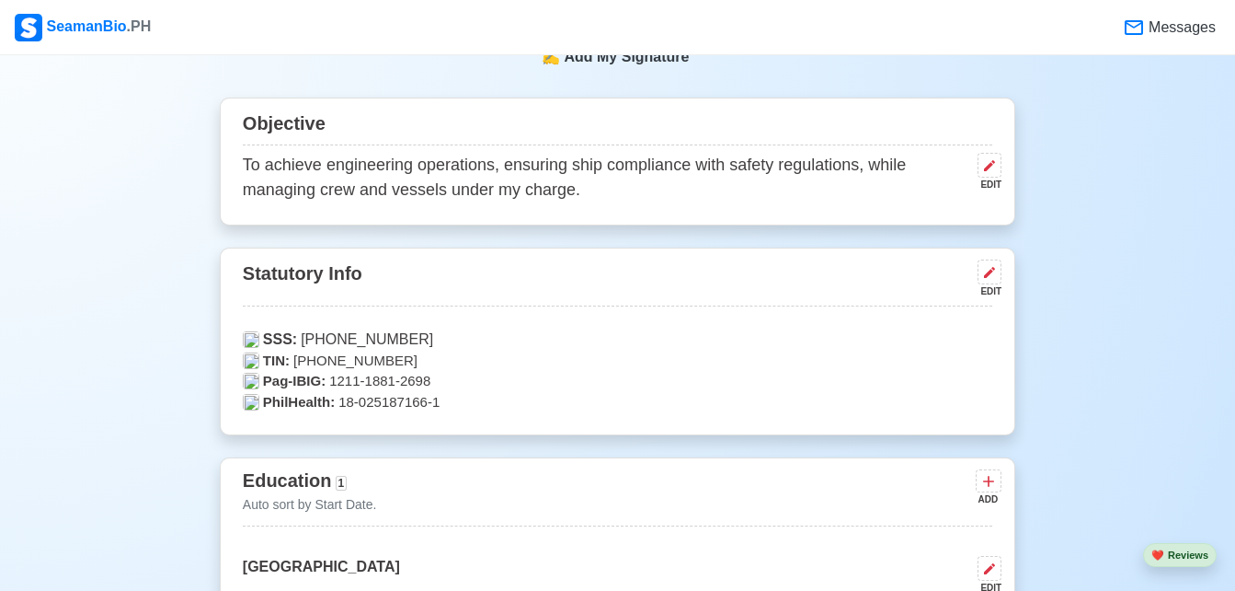
scroll to position [591, 0]
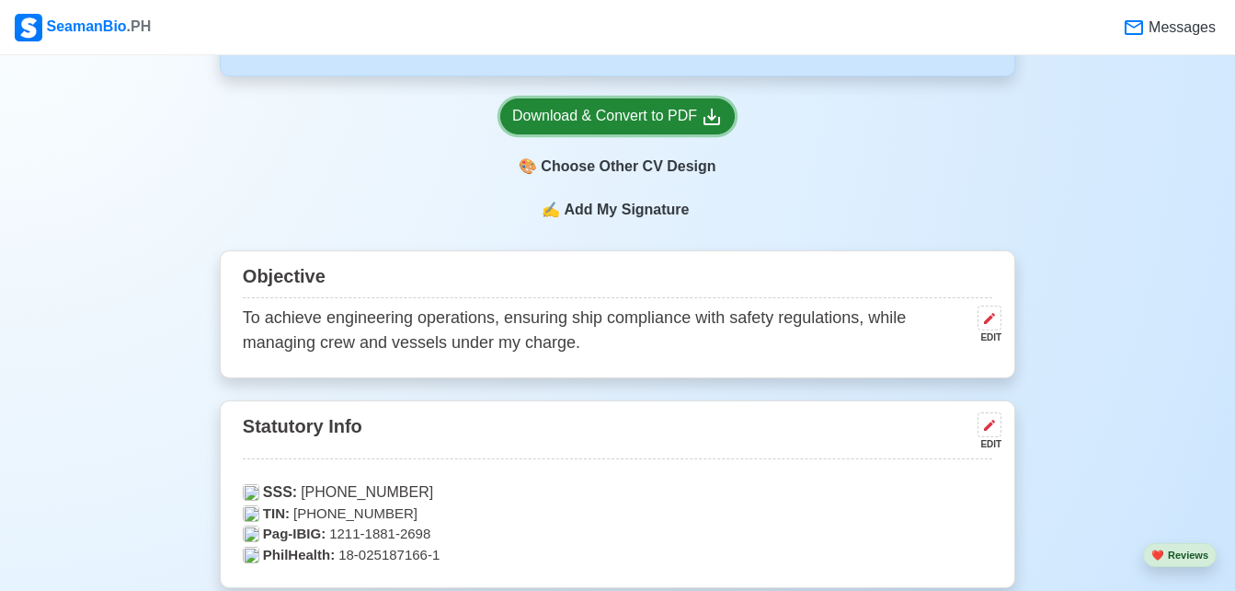
click at [655, 124] on div "Download & Convert to PDF" at bounding box center [617, 116] width 211 height 23
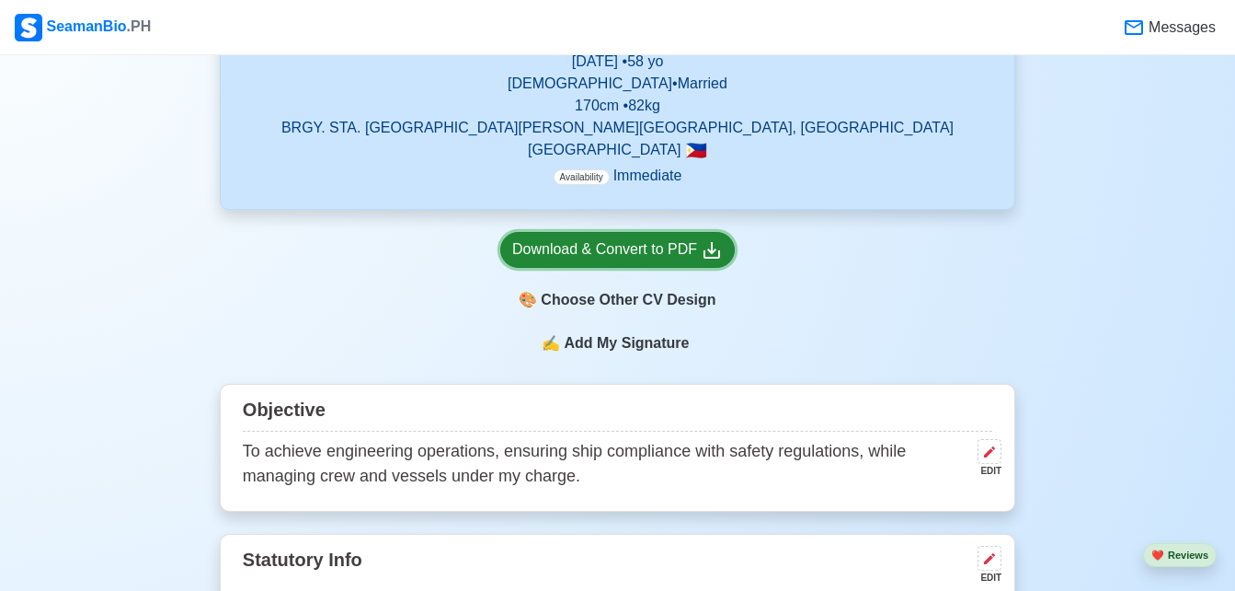
scroll to position [0, 0]
